Goal: Information Seeking & Learning: Learn about a topic

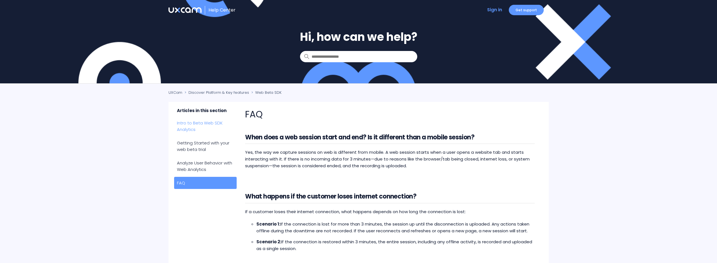
click at [205, 128] on link "Intro to Beta Web SDK Analytics" at bounding box center [205, 126] width 63 height 19
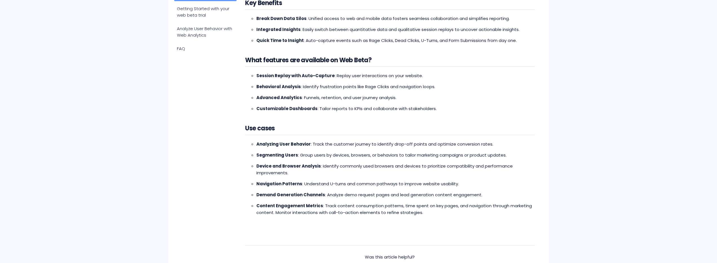
scroll to position [12, 0]
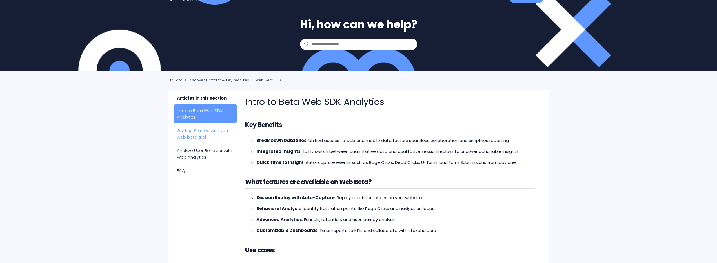
click at [209, 133] on link "Getting Started with your web beta trial" at bounding box center [205, 134] width 63 height 19
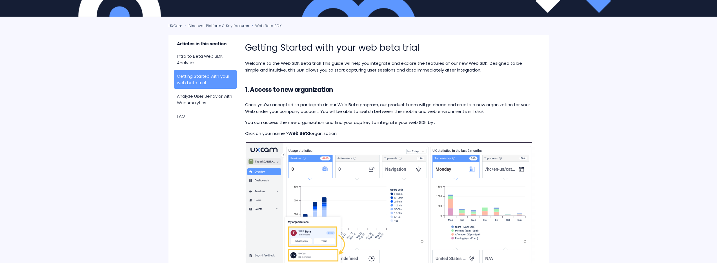
scroll to position [93, 0]
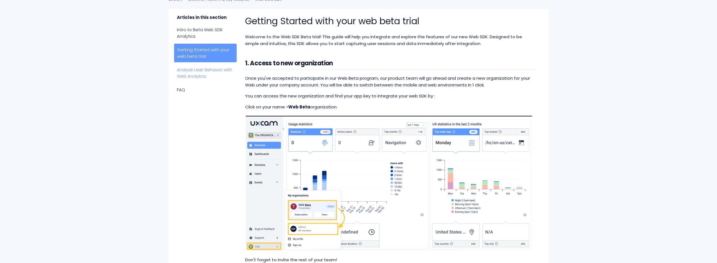
click at [199, 72] on link "Analyze User Behavior with Web Analytics" at bounding box center [205, 73] width 63 height 19
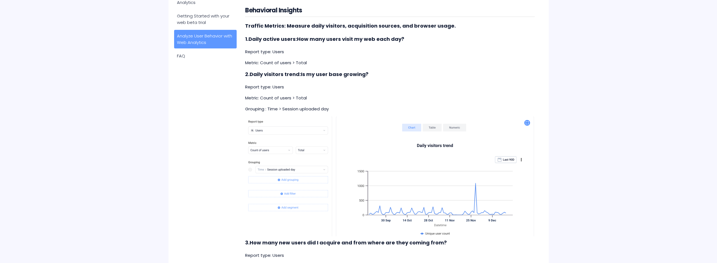
scroll to position [55, 0]
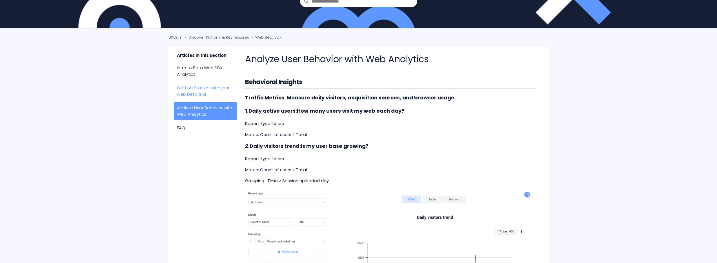
click at [224, 93] on link "Getting Started with your web beta trial" at bounding box center [205, 91] width 63 height 19
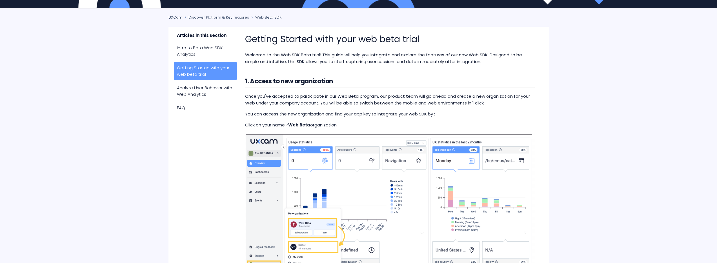
scroll to position [61, 0]
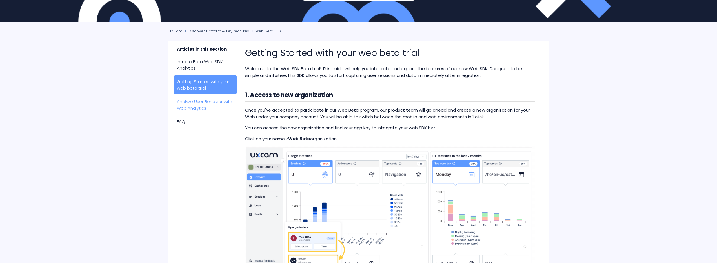
click at [216, 108] on link "Analyze User Behavior with Web Analytics" at bounding box center [205, 105] width 63 height 19
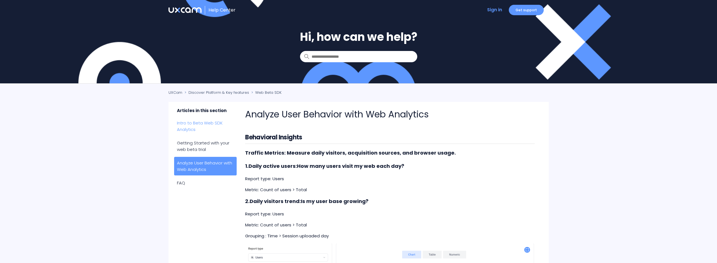
click at [211, 129] on link "Intro to Beta Web SDK Analytics" at bounding box center [205, 126] width 63 height 19
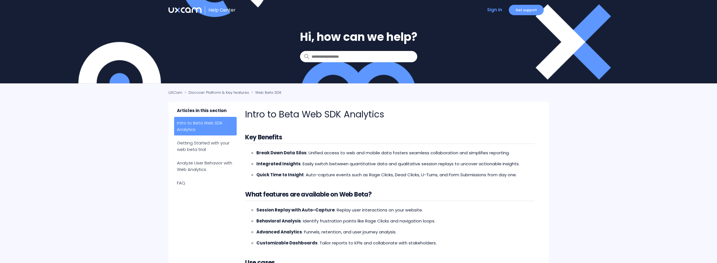
click at [196, 11] on img at bounding box center [185, 10] width 33 height 6
